Goal: Task Accomplishment & Management: Complete application form

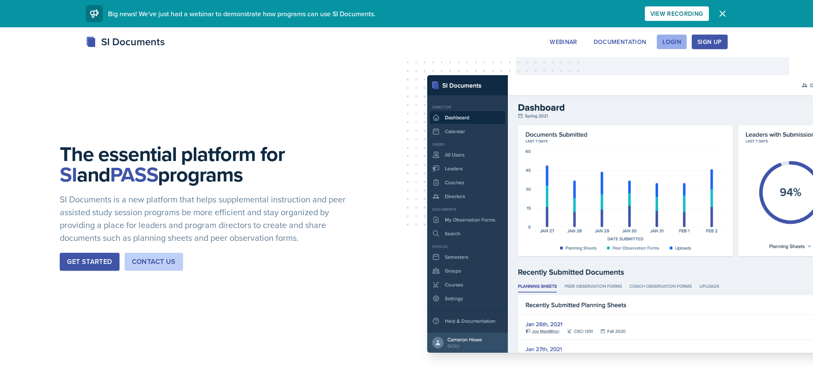
click at [682, 44] on button "Login" at bounding box center [672, 42] width 30 height 15
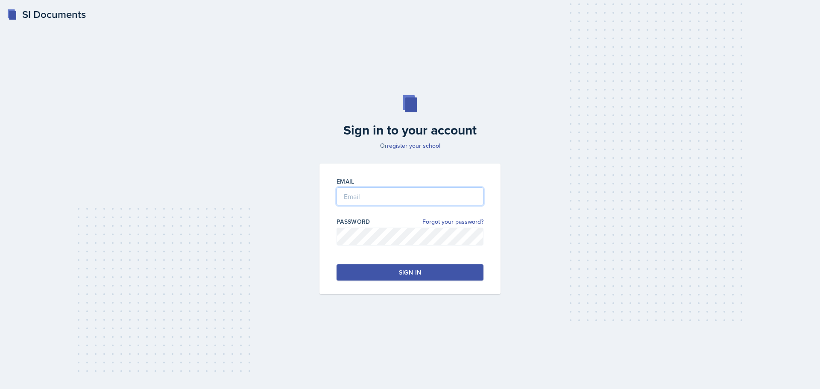
type input "[EMAIL_ADDRESS][DOMAIN_NAME]"
click at [426, 270] on button "Sign in" at bounding box center [409, 272] width 147 height 16
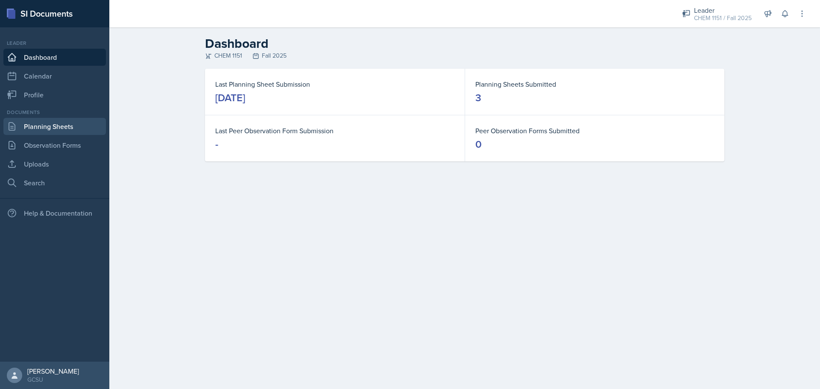
drag, startPoint x: 77, startPoint y: 123, endPoint x: 86, endPoint y: 125, distance: 8.6
click at [78, 123] on link "Planning Sheets" at bounding box center [54, 126] width 102 height 17
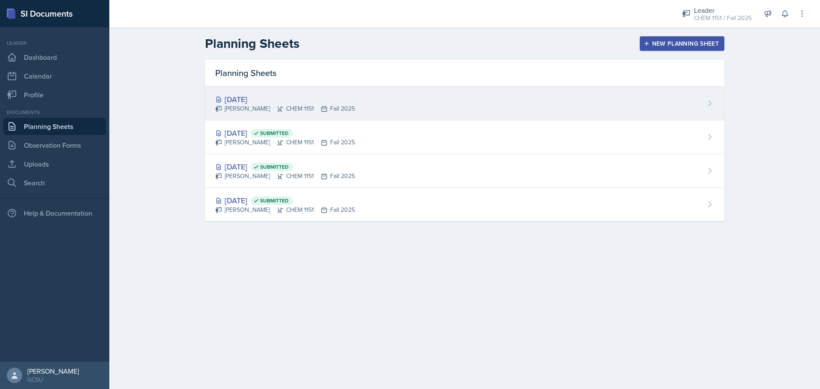
click at [334, 102] on div "[DATE]" at bounding box center [285, 99] width 140 height 12
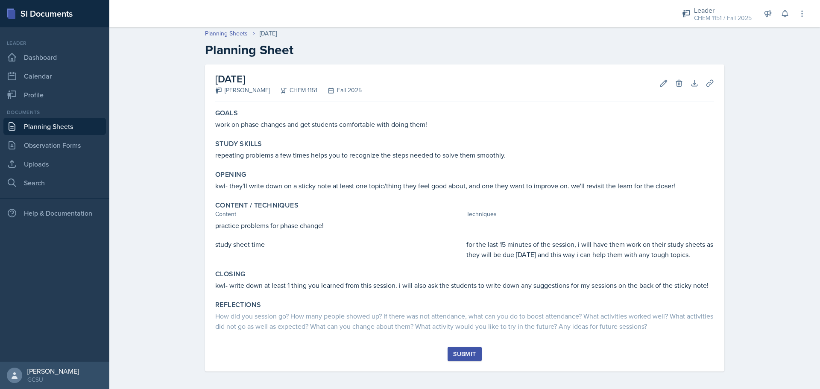
scroll to position [6, 0]
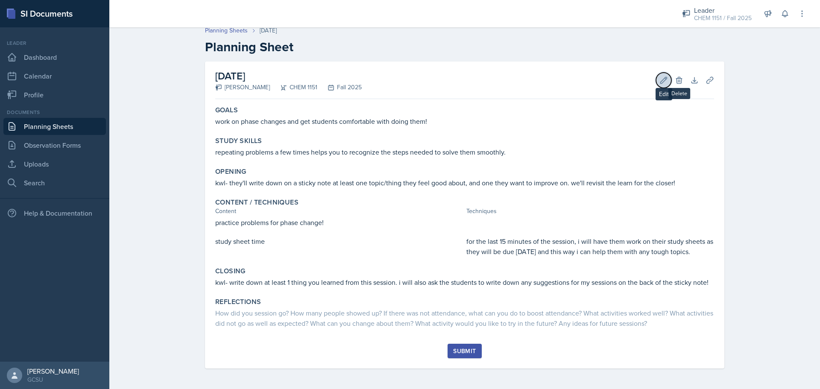
click at [667, 82] on button "Edit" at bounding box center [663, 80] width 15 height 15
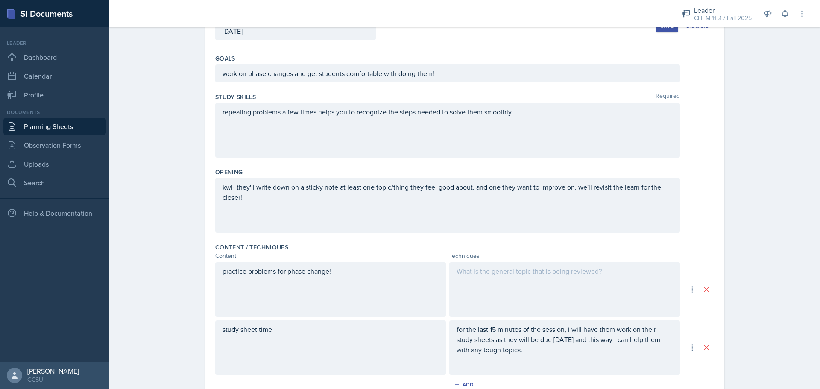
scroll to position [91, 0]
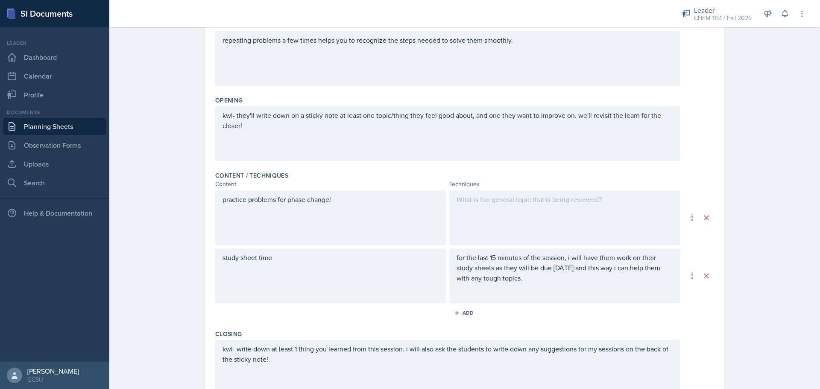
drag, startPoint x: 499, startPoint y: 190, endPoint x: 506, endPoint y: 205, distance: 16.8
click at [499, 192] on div at bounding box center [564, 217] width 230 height 55
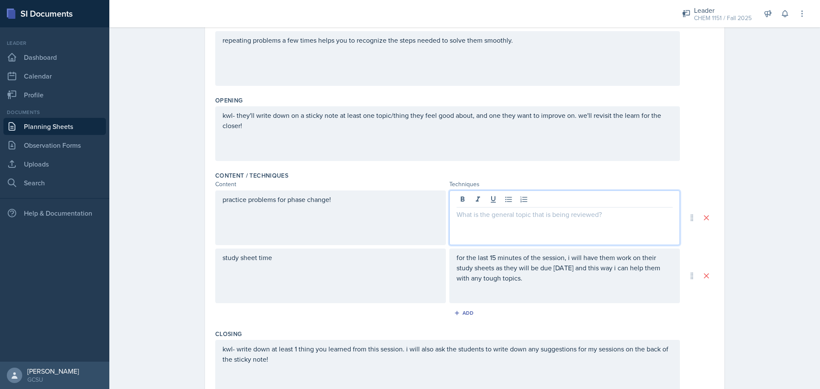
scroll to position [149, 0]
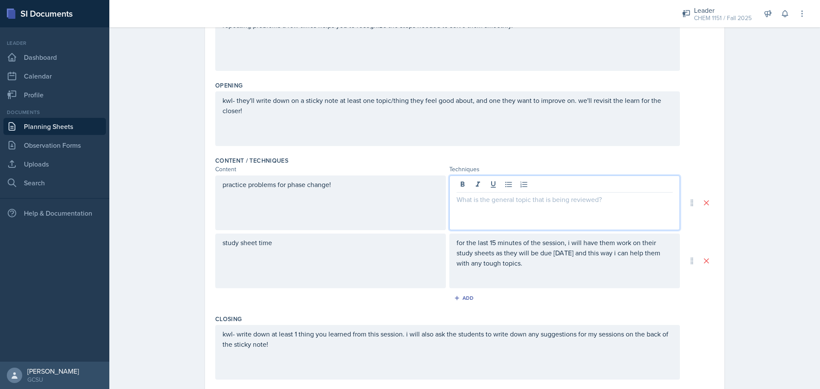
click at [506, 205] on div at bounding box center [564, 202] width 230 height 55
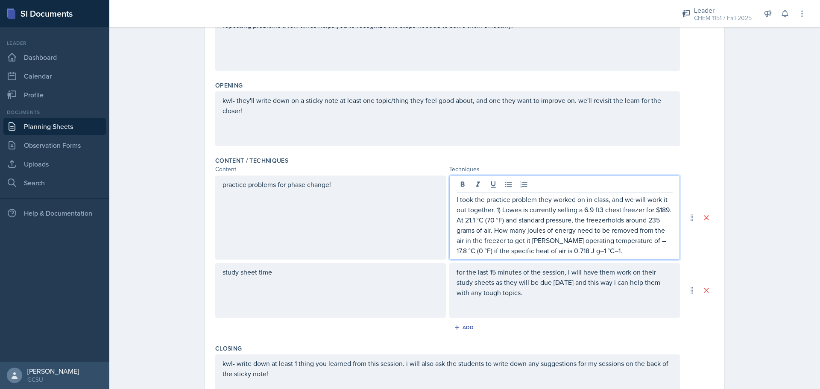
click at [499, 211] on p "I took the practice problem they worked on in class, and we will work it out to…" at bounding box center [564, 224] width 216 height 61
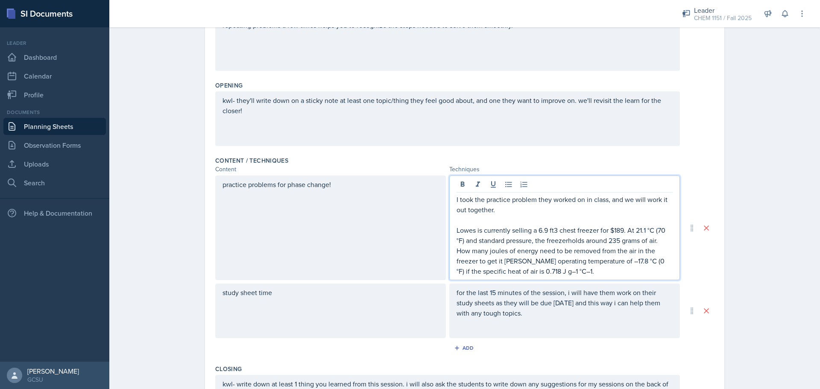
click at [578, 270] on p "Lowes is currently selling a 6.9 ft3 chest freezer for $189. At 21.1 °C (70 °F)…" at bounding box center [564, 250] width 216 height 51
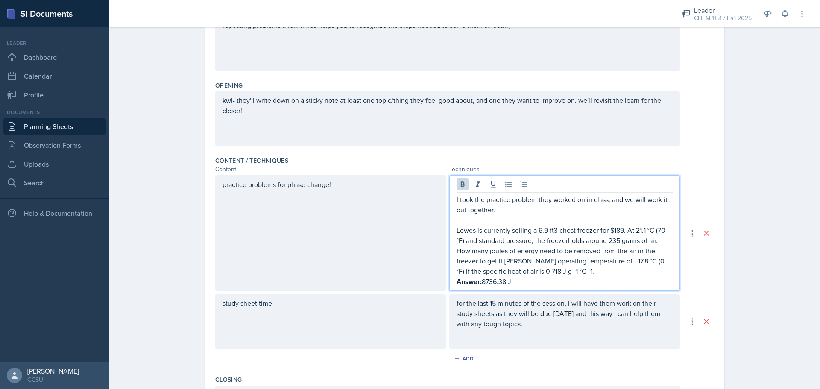
drag, startPoint x: 514, startPoint y: 282, endPoint x: 441, endPoint y: 290, distance: 73.4
click at [444, 290] on div "practice problems for phase change! I took the practice problem they worked on …" at bounding box center [447, 232] width 464 height 115
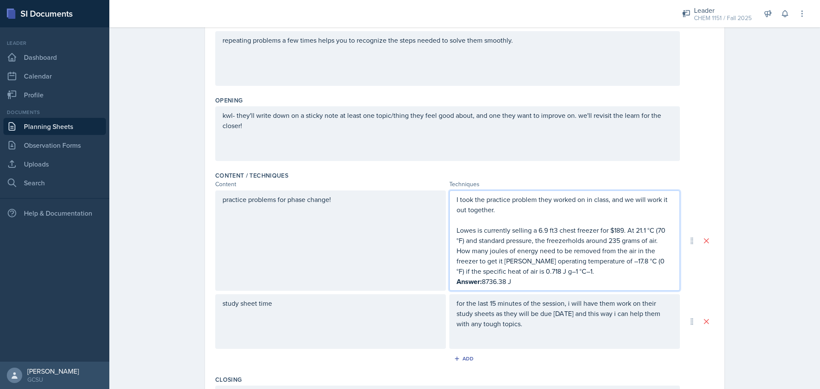
drag, startPoint x: 515, startPoint y: 281, endPoint x: 472, endPoint y: 289, distance: 43.4
click at [472, 289] on div "I took the practice problem they worked on in class, and we will work it out to…" at bounding box center [564, 240] width 230 height 100
click at [533, 251] on p "Lowes is currently selling a 6.9 ft3 chest freezer for $189. At 21.1 °C (70 °F)…" at bounding box center [564, 250] width 216 height 51
click at [587, 256] on p "Lowes is currently selling a 6.9 ft3 chest freezer for $189. At 21.1 °C (70 °F)…" at bounding box center [564, 250] width 216 height 51
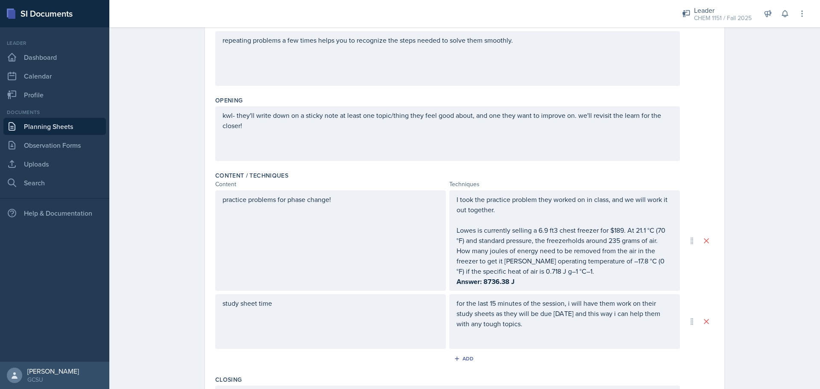
scroll to position [149, 0]
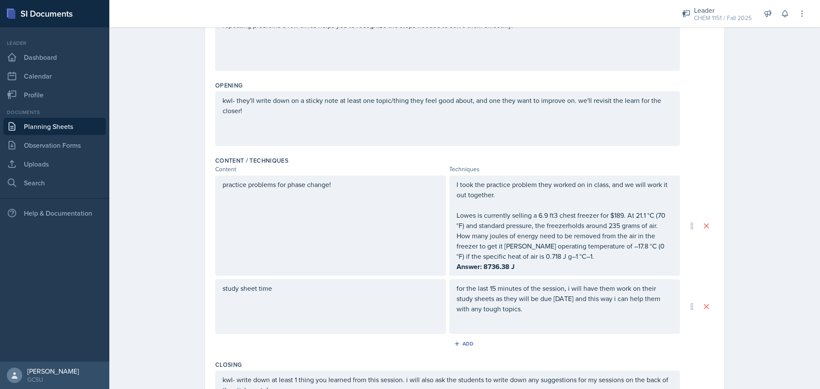
click at [37, 241] on nav "Leader Dashboard Calendar Profile Documents Planning Sheets Observation Forms U…" at bounding box center [54, 194] width 109 height 334
click at [99, 252] on nav "Leader Dashboard Calendar Profile Documents Planning Sheets Observation Forms U…" at bounding box center [54, 194] width 109 height 334
click at [451, 341] on button "Add" at bounding box center [465, 343] width 28 height 13
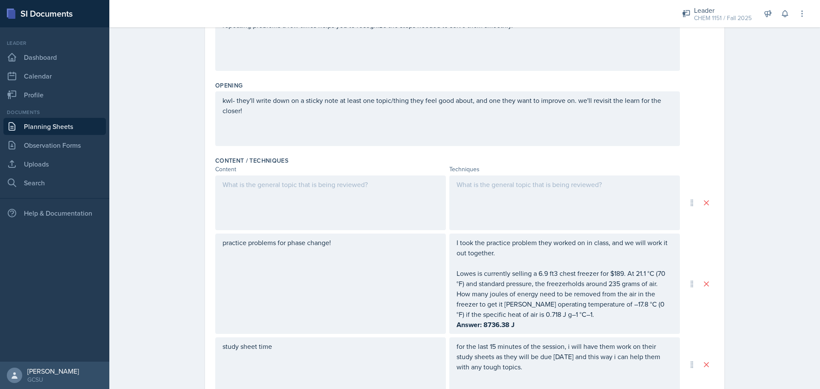
click at [300, 202] on div at bounding box center [330, 202] width 230 height 55
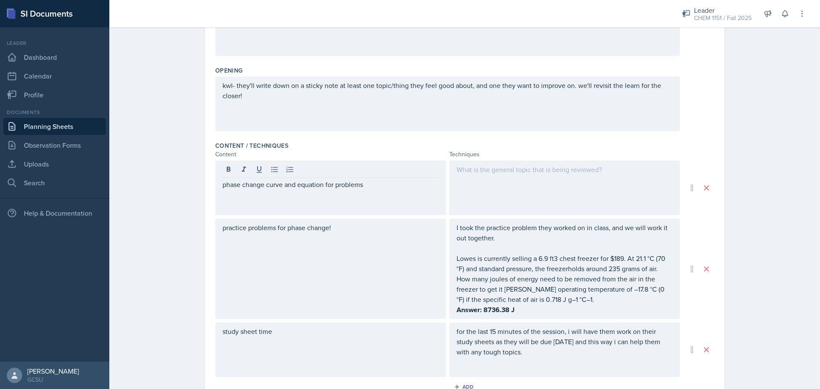
click at [511, 198] on div at bounding box center [564, 187] width 230 height 55
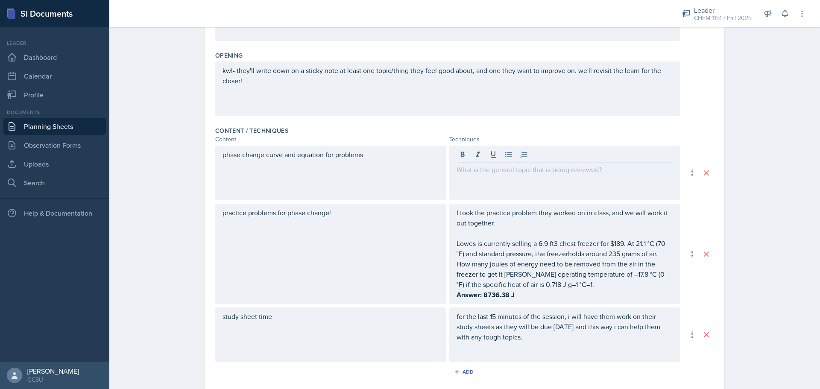
drag, startPoint x: 527, startPoint y: 192, endPoint x: 535, endPoint y: 188, distance: 8.8
click at [531, 190] on div at bounding box center [564, 173] width 230 height 55
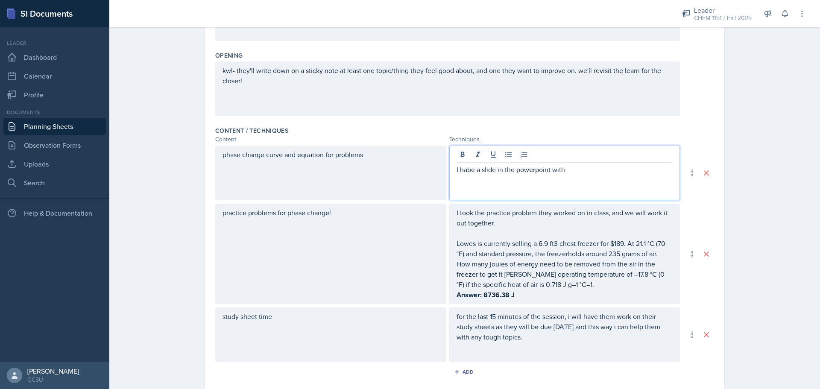
click at [459, 169] on p "I habe a slide in the powerpoint with" at bounding box center [564, 169] width 216 height 10
click at [461, 168] on p "I habe a slide in the powerpoint with" at bounding box center [564, 169] width 216 height 10
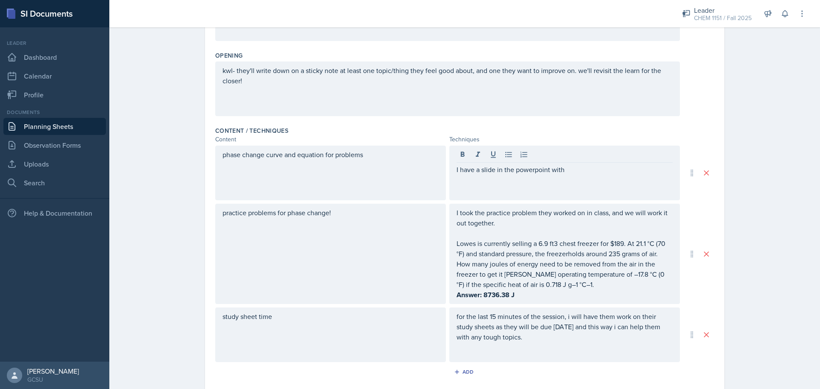
click at [582, 163] on div "I have a slide in the powerpoint with" at bounding box center [564, 173] width 230 height 55
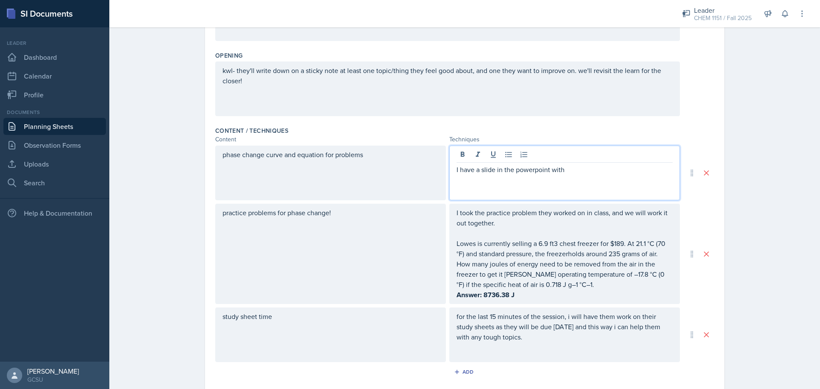
click at [605, 168] on p "I have a slide in the powerpoint with" at bounding box center [564, 169] width 216 height 10
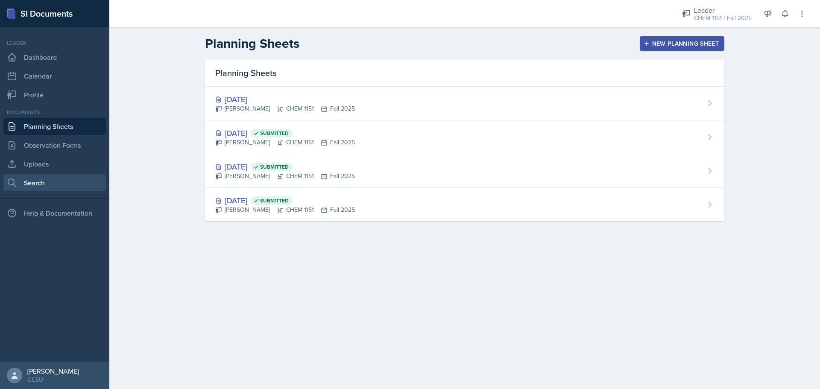
click at [69, 184] on link "Search" at bounding box center [54, 182] width 102 height 17
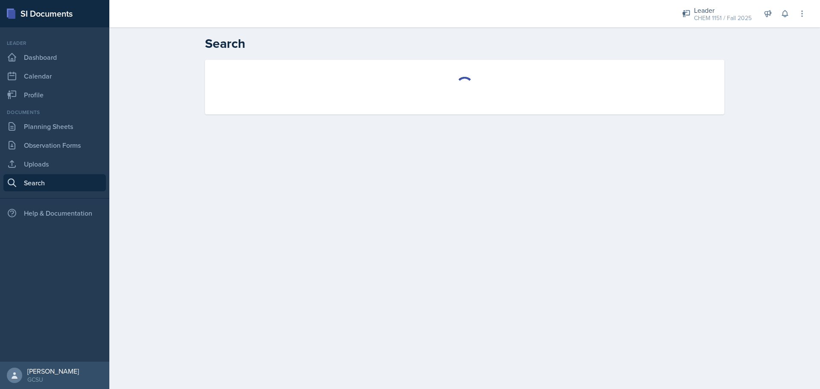
select select "all"
select select "1"
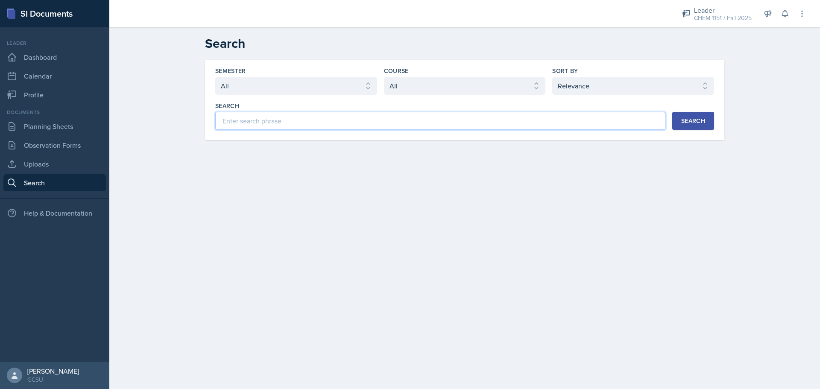
click at [504, 126] on input at bounding box center [440, 121] width 450 height 18
type input "[PERSON_NAME]"
click at [682, 125] on button "Search" at bounding box center [693, 121] width 42 height 18
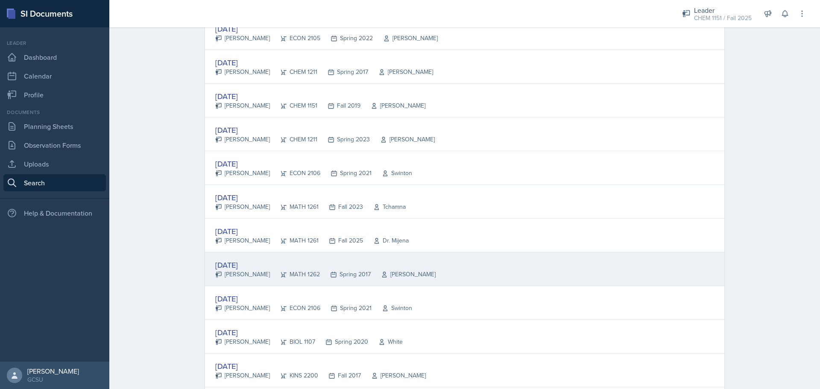
scroll to position [256, 0]
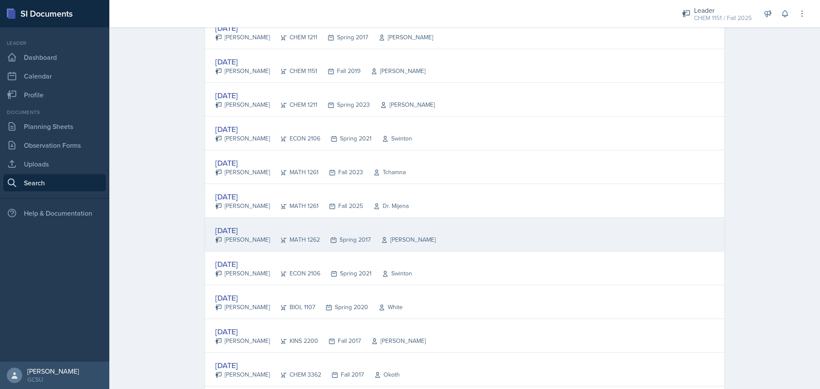
click at [478, 245] on div "[DATE] [PERSON_NAME] MATH 1262 Spring 2017 Hong Yue" at bounding box center [464, 235] width 519 height 34
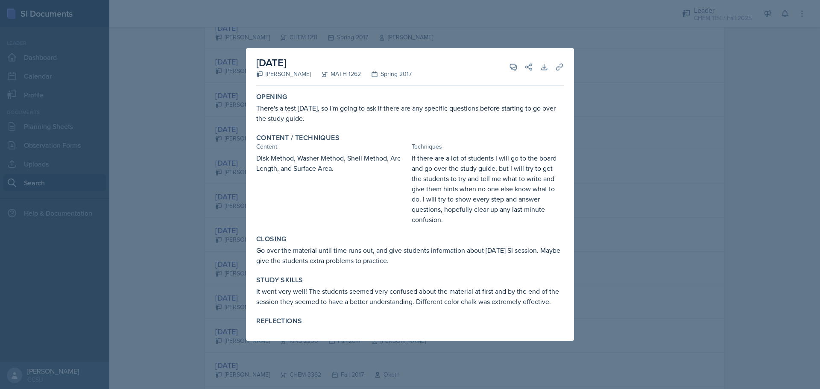
click at [665, 187] on div at bounding box center [410, 194] width 820 height 389
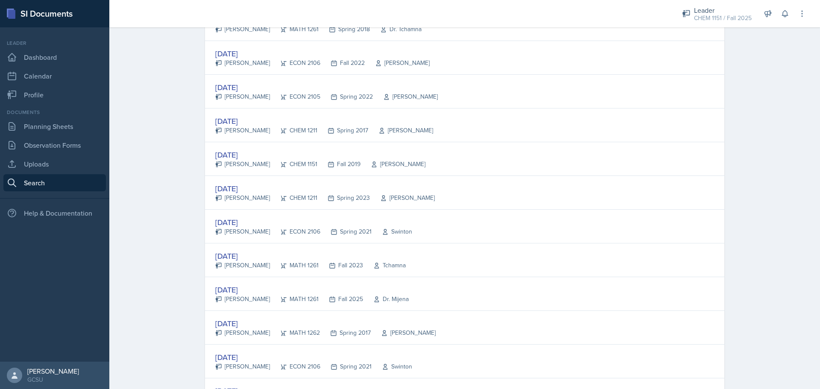
scroll to position [0, 0]
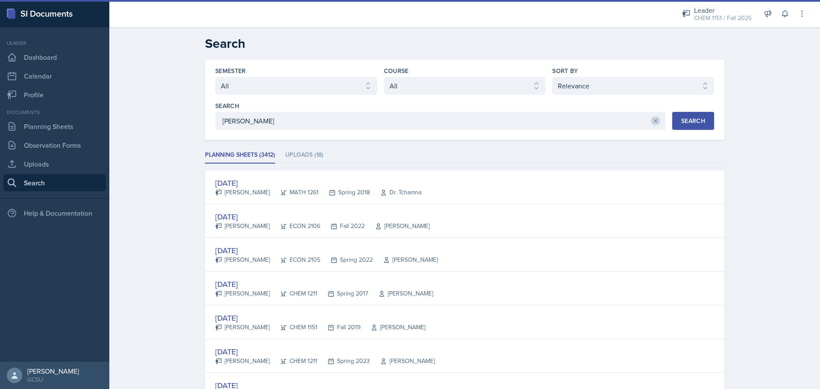
click at [654, 121] on icon at bounding box center [655, 121] width 6 height 6
click at [602, 126] on input at bounding box center [440, 121] width 450 height 18
